Goal: Use online tool/utility: Utilize a website feature to perform a specific function

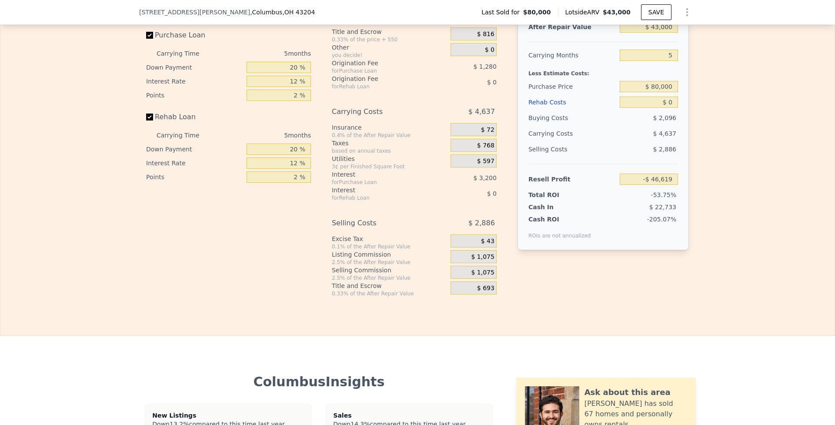
scroll to position [1288, 0]
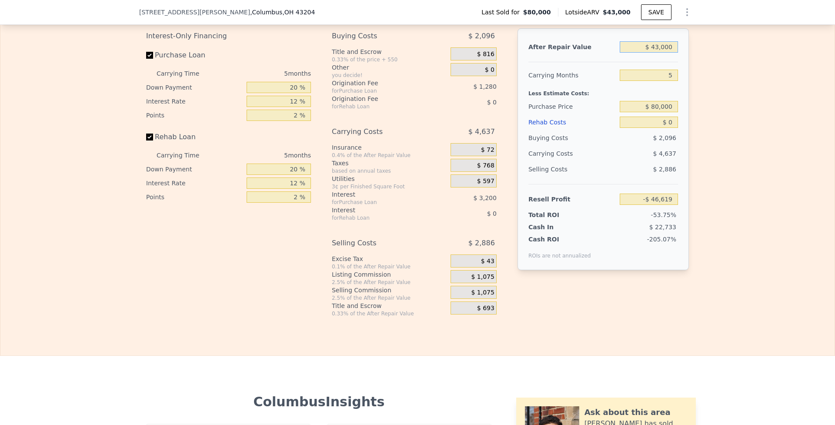
drag, startPoint x: 651, startPoint y: 54, endPoint x: 692, endPoint y: 54, distance: 40.5
click at [692, 54] on div "Edit the assumptions in yellow boxes. Input profit to calculate an offer price.…" at bounding box center [417, 155] width 557 height 324
click at [677, 56] on div "After Repair Value $ 43,000 Carrying Months 5 Less Estimate Costs: Purchase Pri…" at bounding box center [603, 149] width 171 height 242
drag, startPoint x: 674, startPoint y: 57, endPoint x: 595, endPoint y: 57, distance: 78.7
click at [595, 55] on div "After Repair Value $ 43,000" at bounding box center [604, 47] width 150 height 16
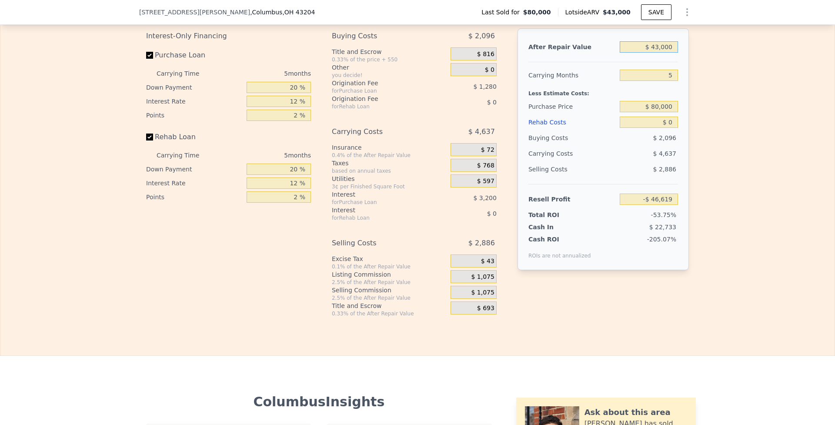
type input "$ 1"
type input "-$ 87,210"
type input "$ 14"
type input "-$ 87,197"
type input "$ 140"
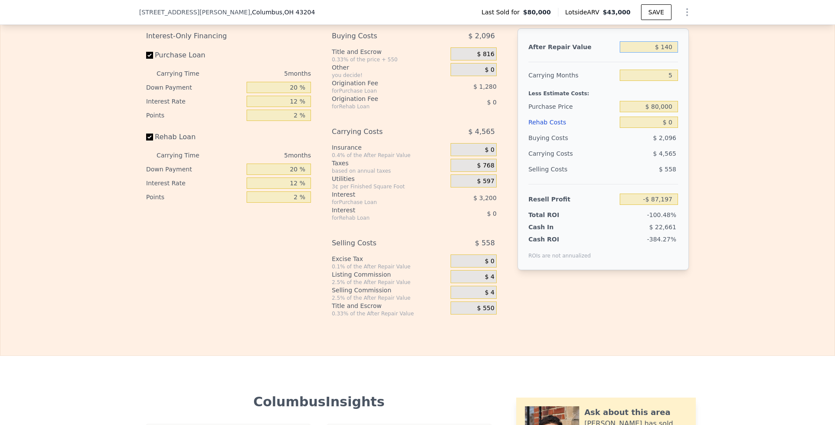
type input "-$ 87,079"
type input "$ 1,400"
type input "-$ 85,889"
type input "$ 14,000"
type input "-$ 73,995"
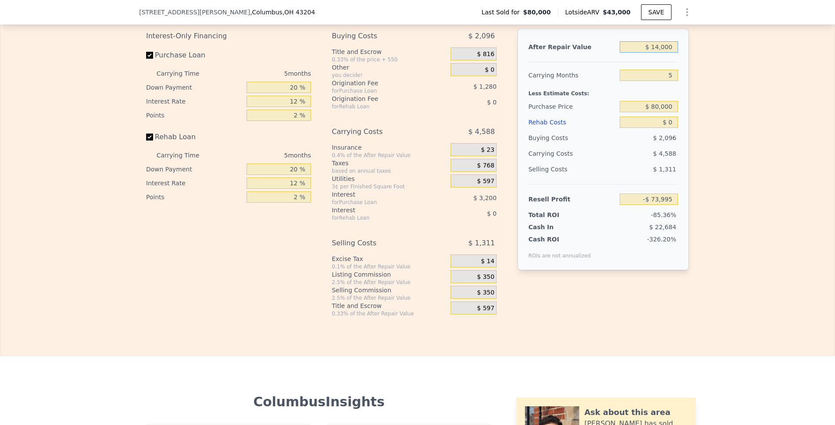
type input "$ 140,000"
type input "$ 44,950"
click at [661, 81] on input "5" at bounding box center [649, 75] width 58 height 11
drag, startPoint x: 649, startPoint y: 114, endPoint x: 676, endPoint y: 114, distance: 27.0
click at [676, 114] on div "After Repair Value $ 140,000 Carrying Months 5 Less Estimate Costs: Purchase Pr…" at bounding box center [603, 149] width 171 height 242
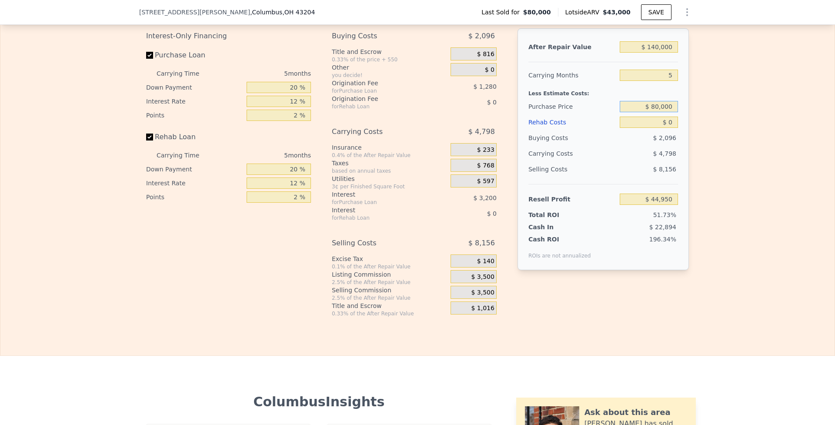
click at [669, 112] on input "$ 80,000" at bounding box center [649, 106] width 58 height 11
drag, startPoint x: 670, startPoint y: 132, endPoint x: 665, endPoint y: 131, distance: 5.2
click at [665, 128] on input "$ 0" at bounding box center [649, 122] width 58 height 11
type input "$ 3"
type input "$ 44,947"
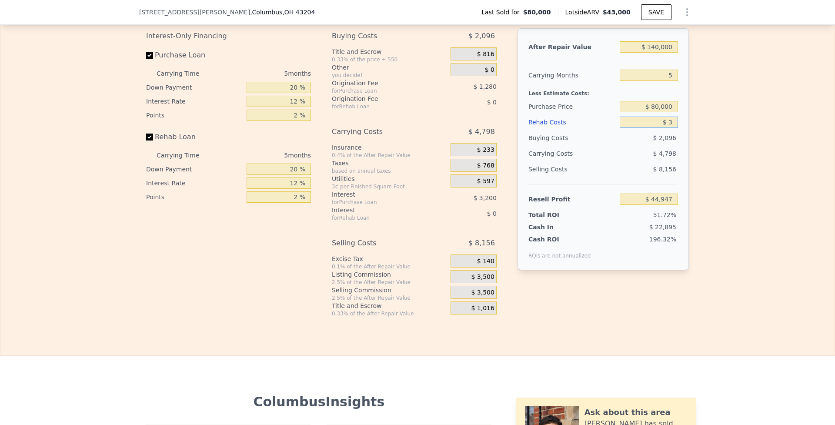
type input "$ 35"
type input "$ 44,914"
type input "$ 350"
type input "$ 44,579"
type input "$ 3,500"
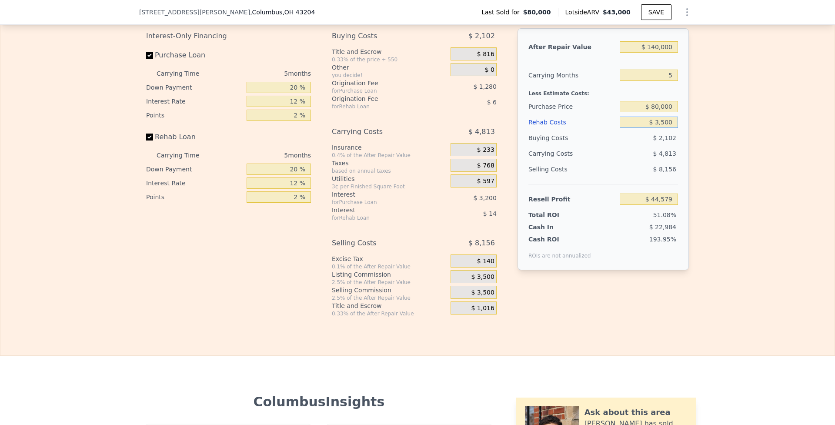
type input "$ 41,254"
type input "$ 35,000"
type input "$ 7,990"
click at [478, 281] on span "$ 3,500" at bounding box center [482, 277] width 23 height 8
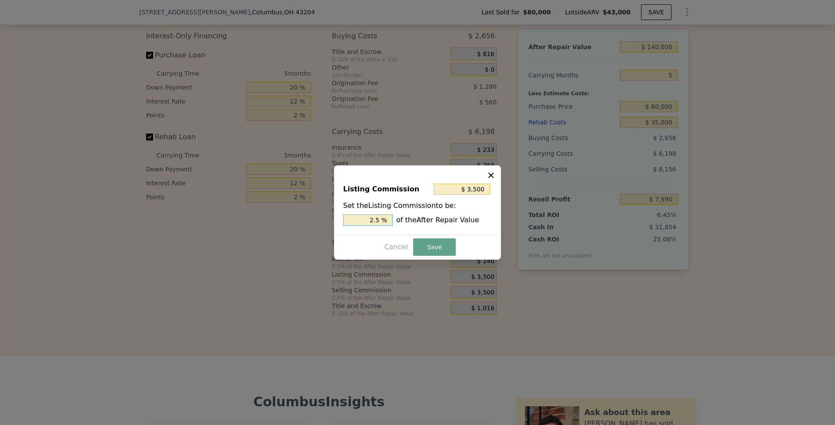
drag, startPoint x: 369, startPoint y: 223, endPoint x: 431, endPoint y: 225, distance: 61.4
click at [423, 224] on div "2.5 % of the After Repair Value" at bounding box center [417, 219] width 149 height 11
type input "$ 1,400"
type input "1 %"
click at [431, 243] on button "Save" at bounding box center [434, 246] width 43 height 17
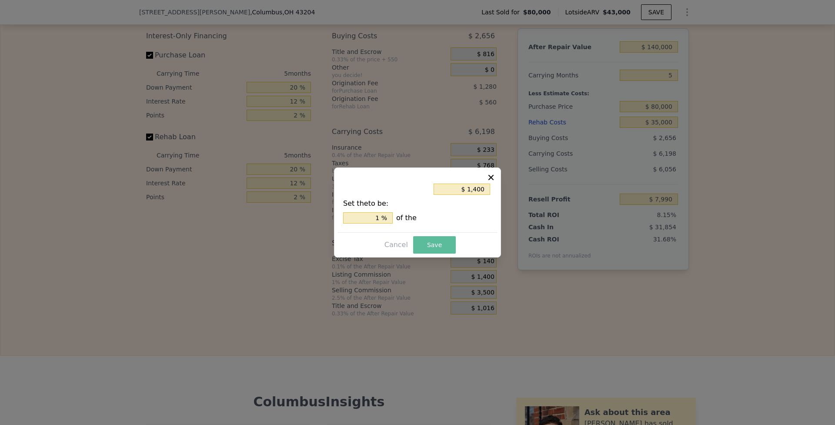
type input "$ 10,090"
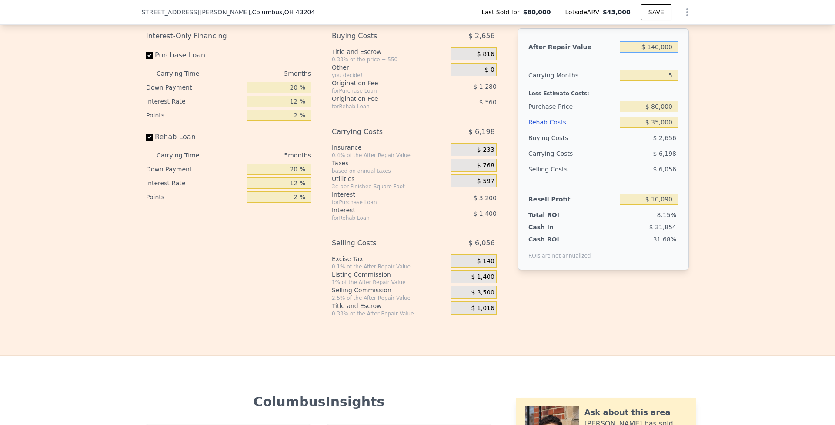
click at [656, 53] on input "$ 140,000" at bounding box center [649, 46] width 58 height 11
type input "$ 1,000"
type input "-$ 123,212"
type input "$ 15,000"
type input "-$ 109,786"
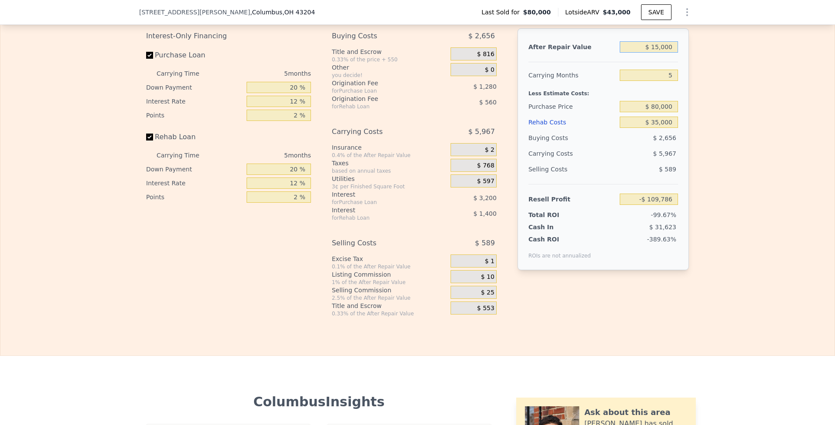
type input "$ 150,000"
type input "$ 19,679"
click at [720, 115] on div "Edit the assumptions in yellow boxes. Input profit to calculate an offer price.…" at bounding box center [417, 155] width 834 height 324
click at [656, 53] on input "$ 150,000" at bounding box center [649, 46] width 58 height 11
type input "$ 15,000"
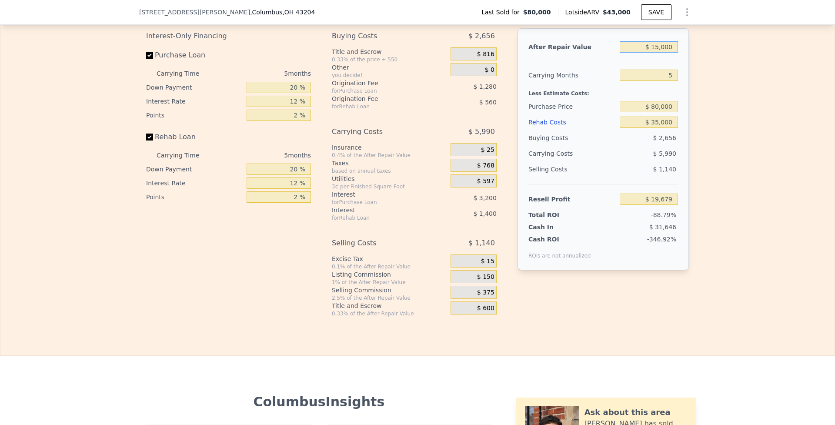
type input "-$ 109,786"
type input "$ 155,000"
type input "$ 24,475"
click at [720, 106] on div "Edit the assumptions in yellow boxes. Input profit to calculate an offer price.…" at bounding box center [417, 155] width 834 height 324
type input "$ 43,000"
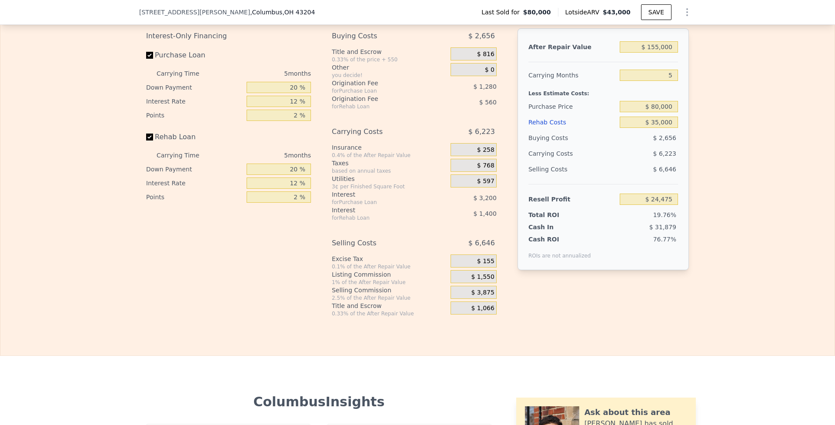
type input "$ 0"
type input "-$ 46,619"
